Goal: Check status: Check status

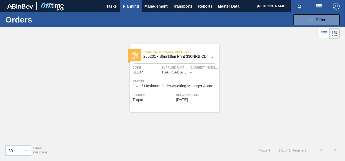
click at [173, 83] on span "Status" at bounding box center [175, 81] width 85 height 5
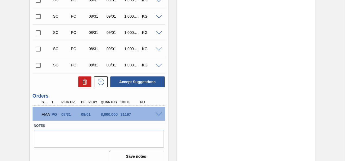
scroll to position [255, 0]
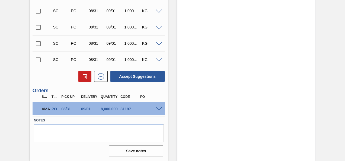
click at [155, 107] on div at bounding box center [159, 109] width 11 height 4
click at [157, 108] on span at bounding box center [159, 109] width 7 height 4
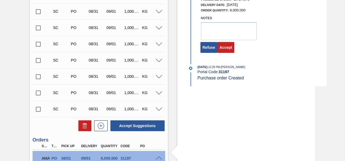
scroll to position [212, 0]
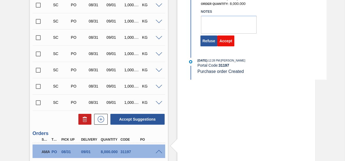
click at [227, 45] on button "Accept" at bounding box center [225, 41] width 17 height 11
